Goal: Task Accomplishment & Management: Use online tool/utility

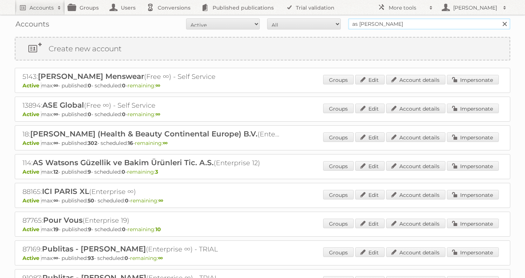
drag, startPoint x: 382, startPoint y: 27, endPoint x: 293, endPoint y: 17, distance: 89.4
click at [293, 17] on div "Accounts All Active Expired Pending All Paid Trials Self service as [PERSON_NAM…" at bounding box center [263, 24] width 496 height 18
type input "disney"
click at [499, 18] on input "Search" at bounding box center [504, 23] width 11 height 11
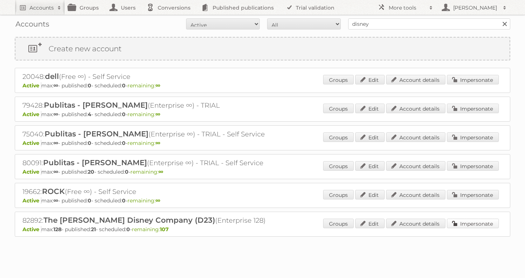
click at [461, 225] on link "Impersonate" at bounding box center [473, 223] width 52 height 10
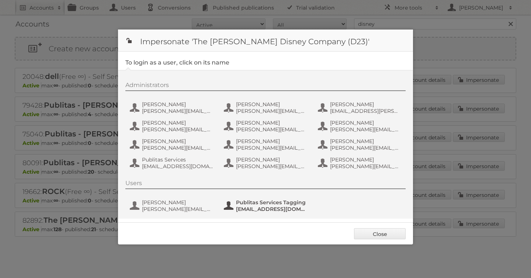
click at [260, 204] on span "Publitas Services Tagging" at bounding box center [271, 202] width 71 height 7
